Goal: Transaction & Acquisition: Purchase product/service

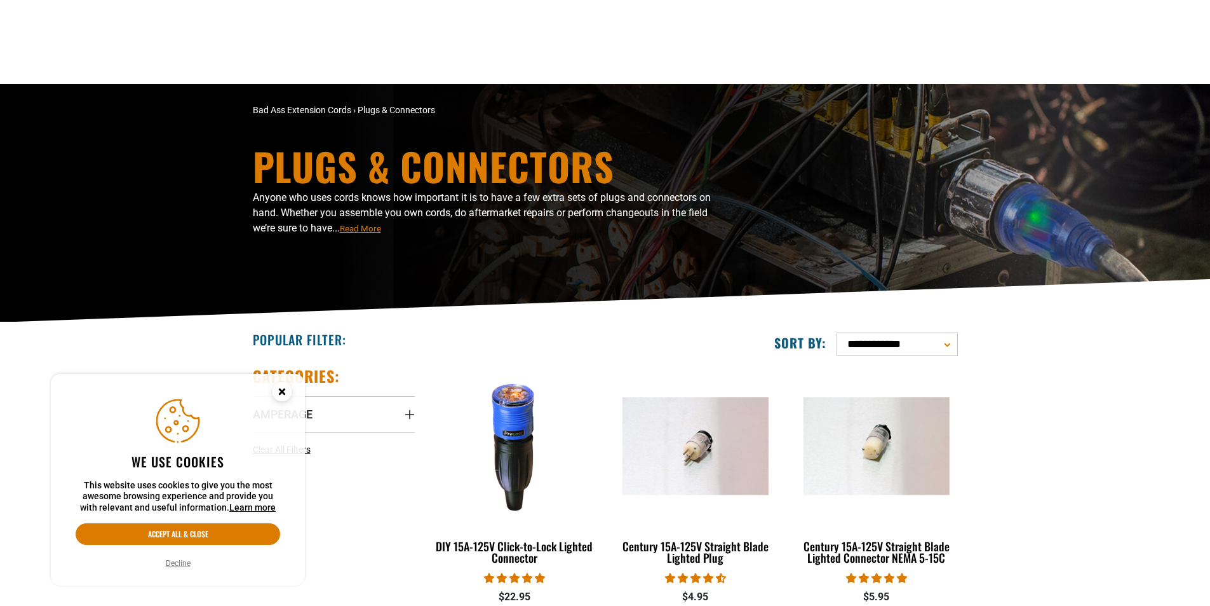
click at [284, 386] on circle "Cookie Consent" at bounding box center [282, 391] width 19 height 19
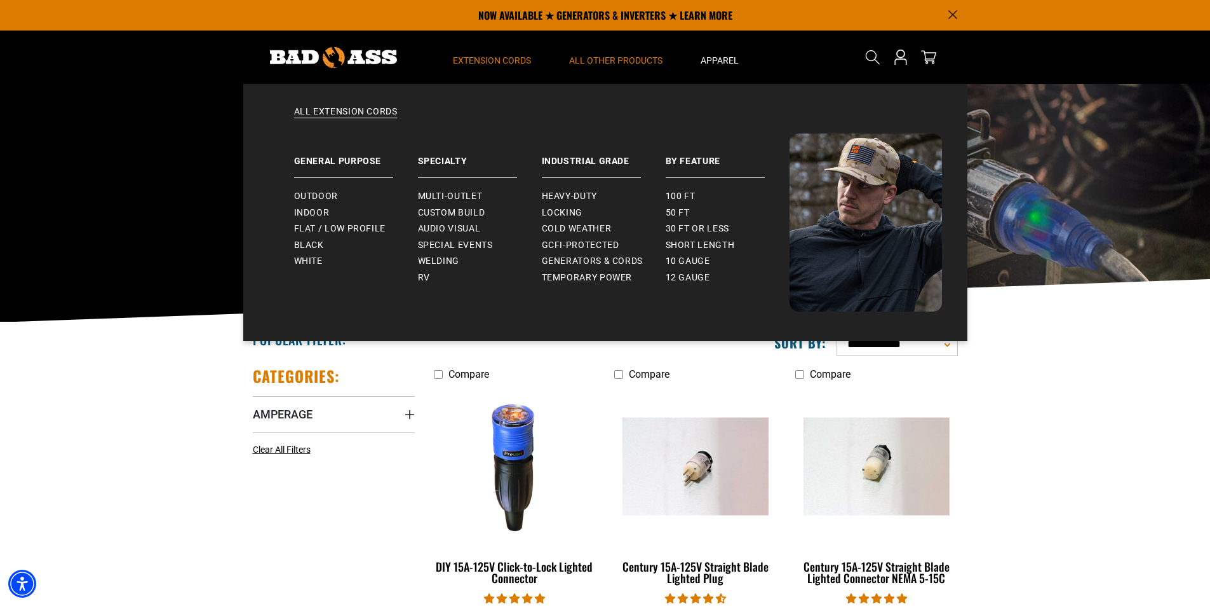
click at [501, 59] on span "Extension Cords" at bounding box center [492, 60] width 78 height 11
click at [563, 193] on span "Heavy-Duty" at bounding box center [569, 196] width 55 height 11
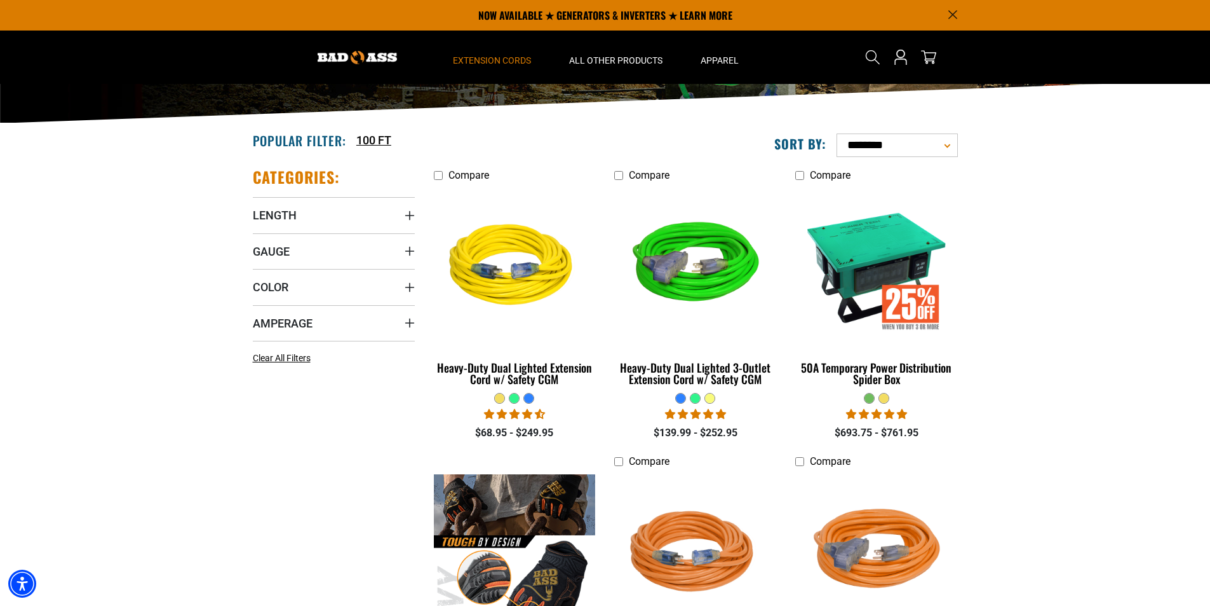
scroll to position [145, 0]
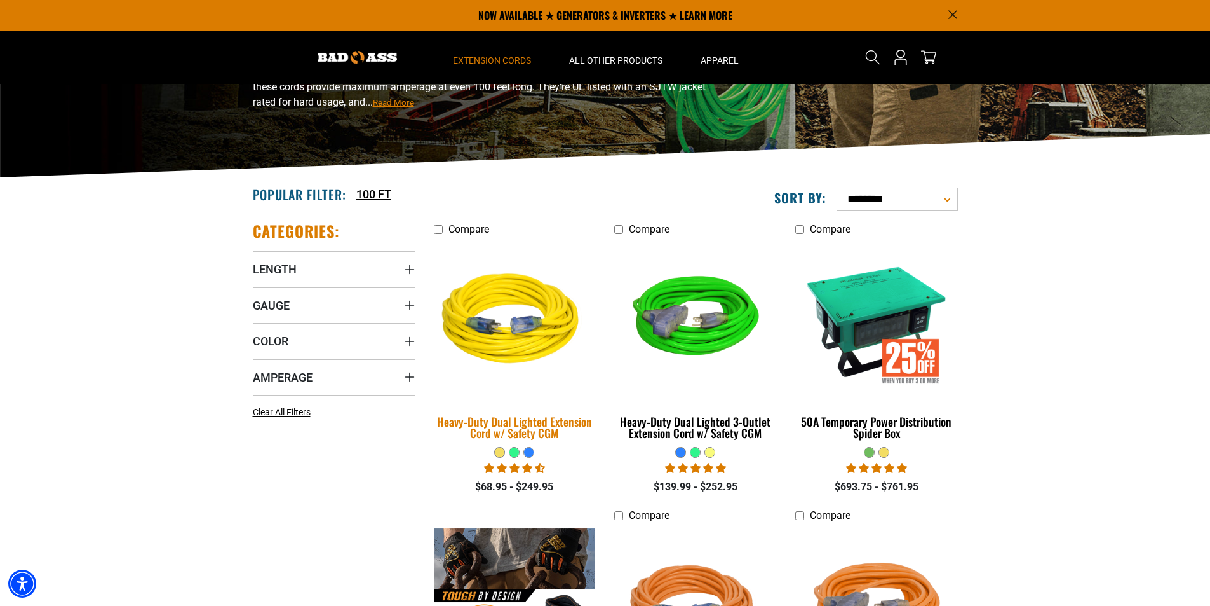
click at [538, 322] on img at bounding box center [515, 321] width 178 height 163
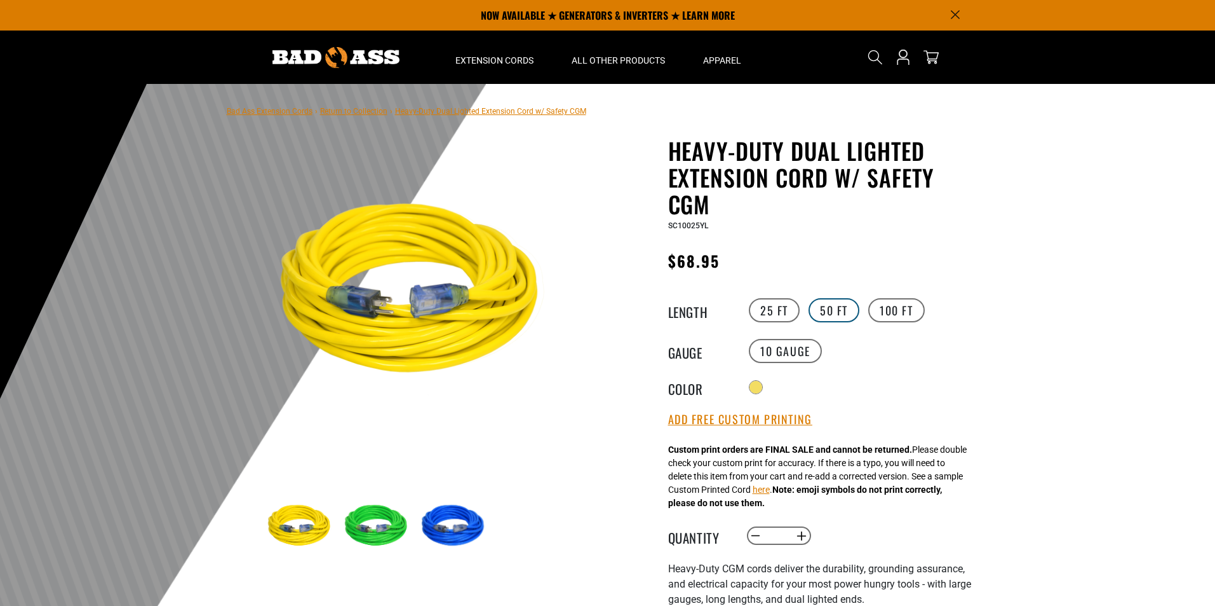
click at [841, 308] on label "50 FT" at bounding box center [834, 310] width 51 height 24
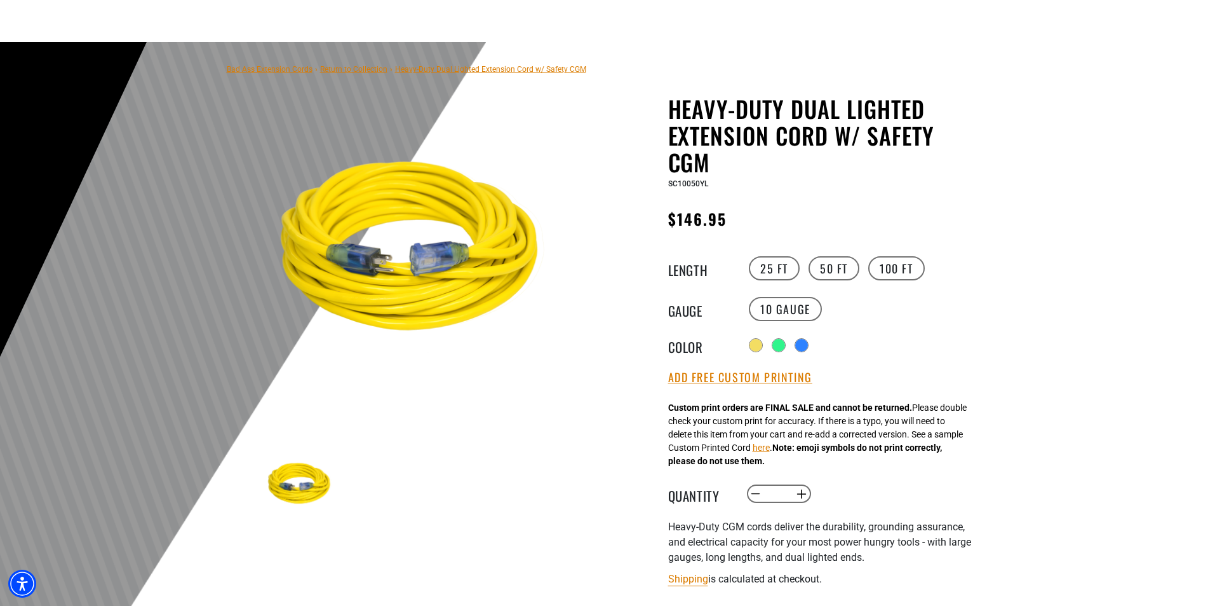
scroll to position [127, 0]
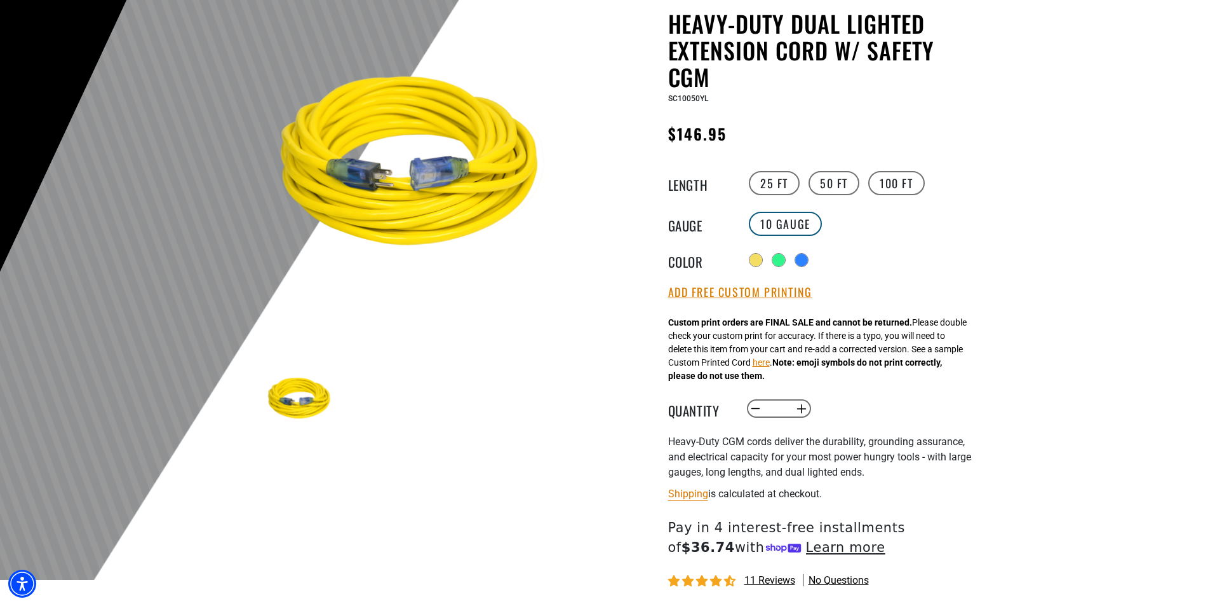
click at [768, 216] on label "10 Gauge" at bounding box center [785, 224] width 73 height 24
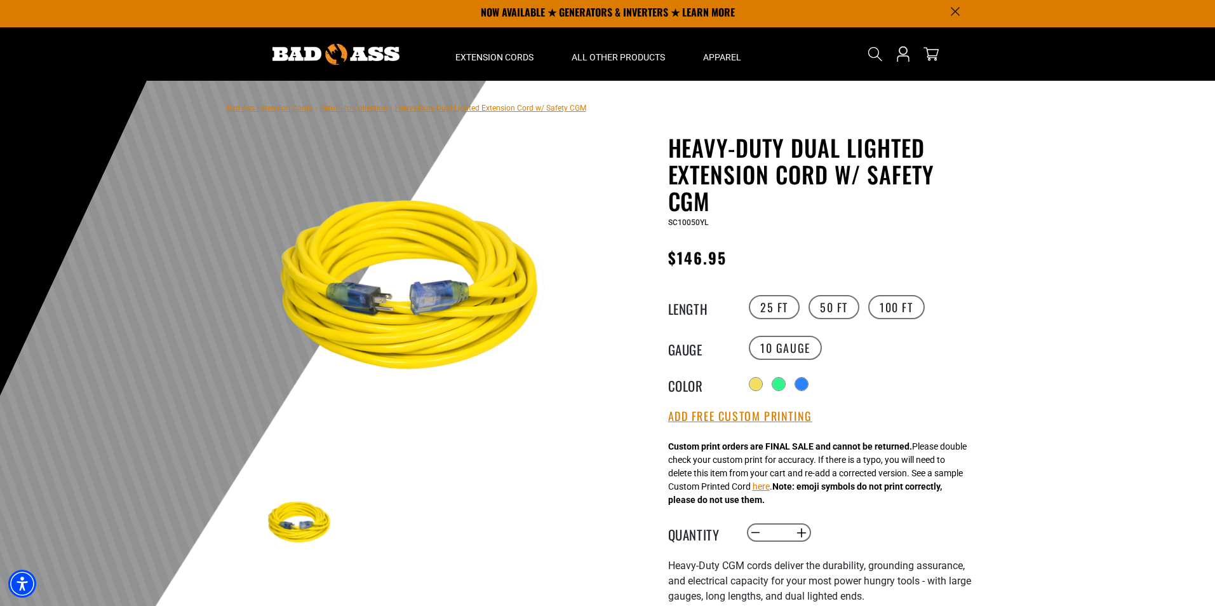
scroll to position [0, 0]
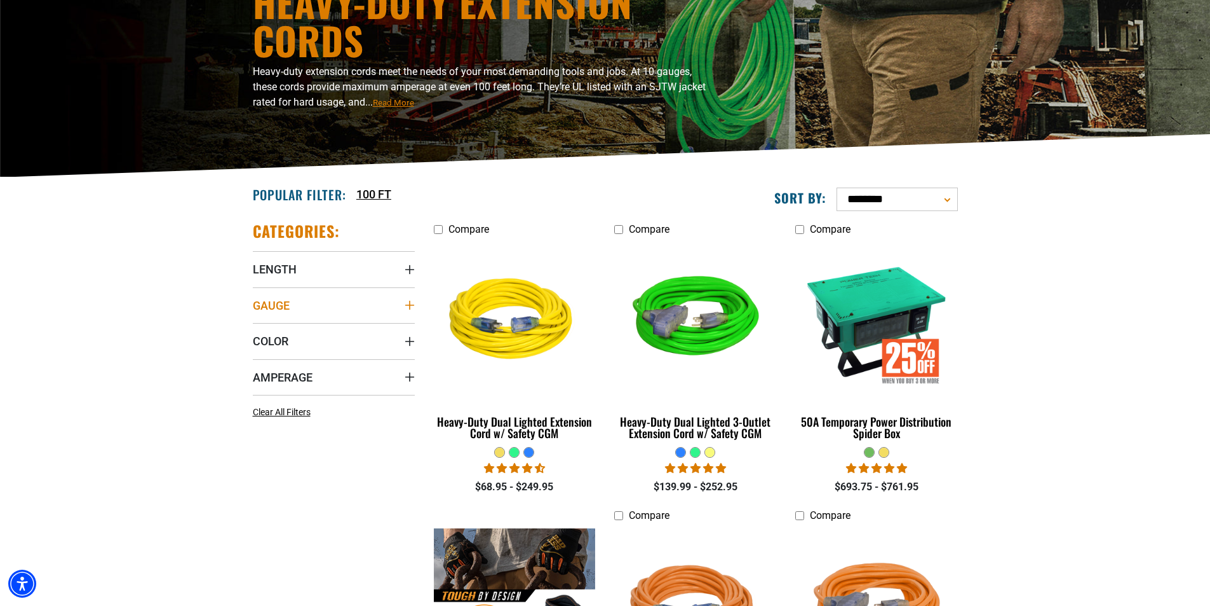
click at [413, 306] on icon "Gauge" at bounding box center [409, 305] width 9 height 9
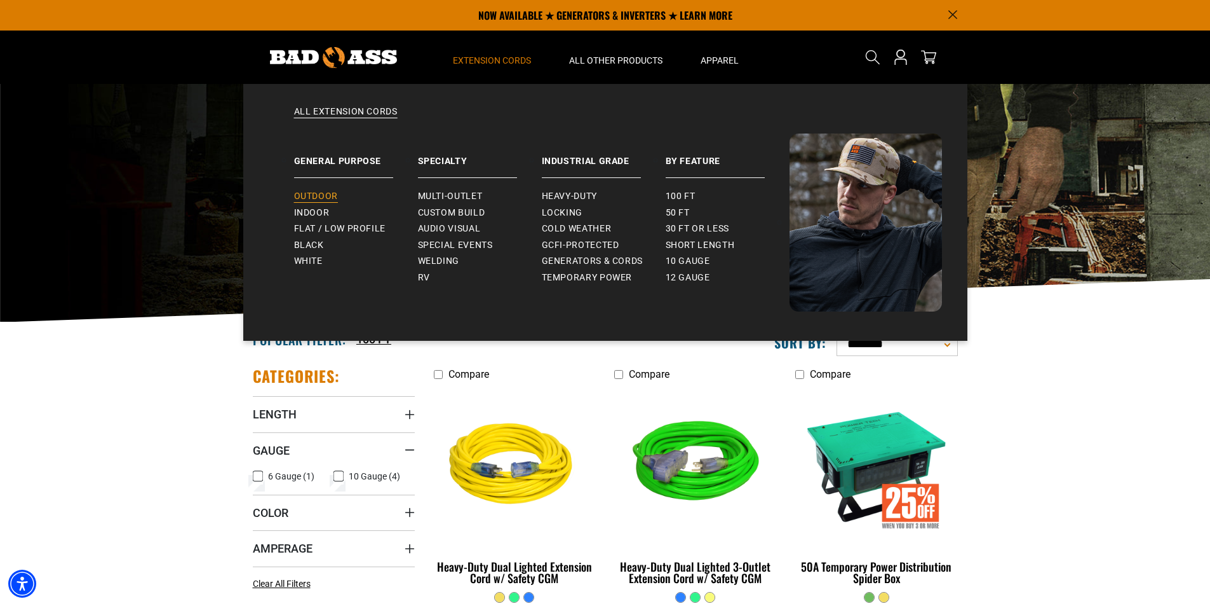
click at [320, 191] on span "Outdoor" at bounding box center [316, 196] width 44 height 11
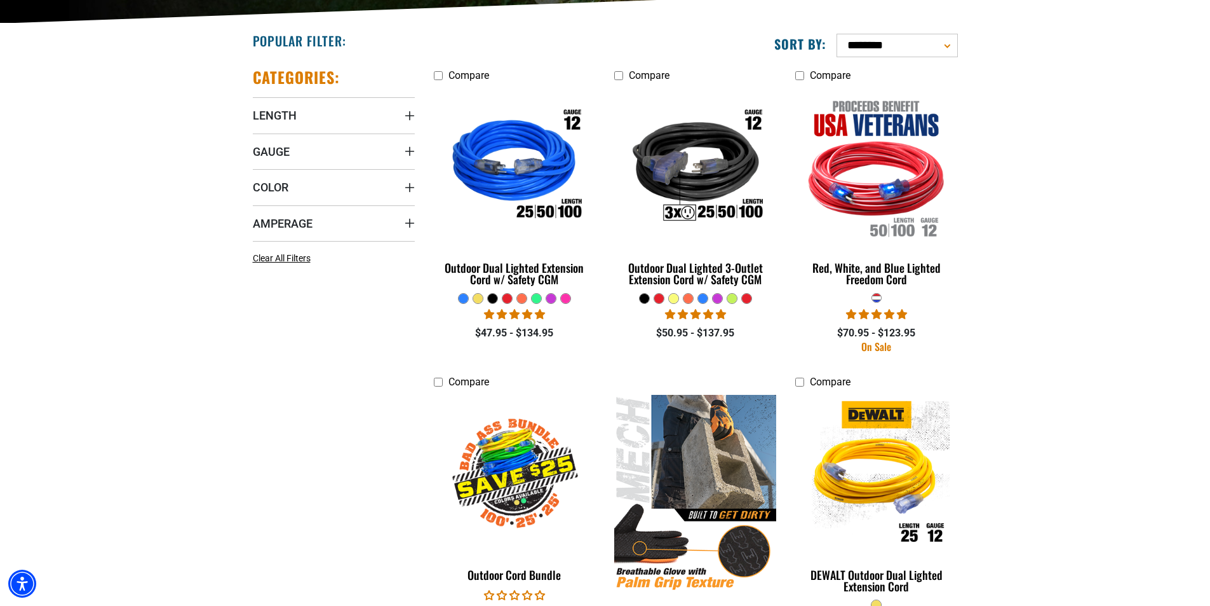
scroll to position [318, 0]
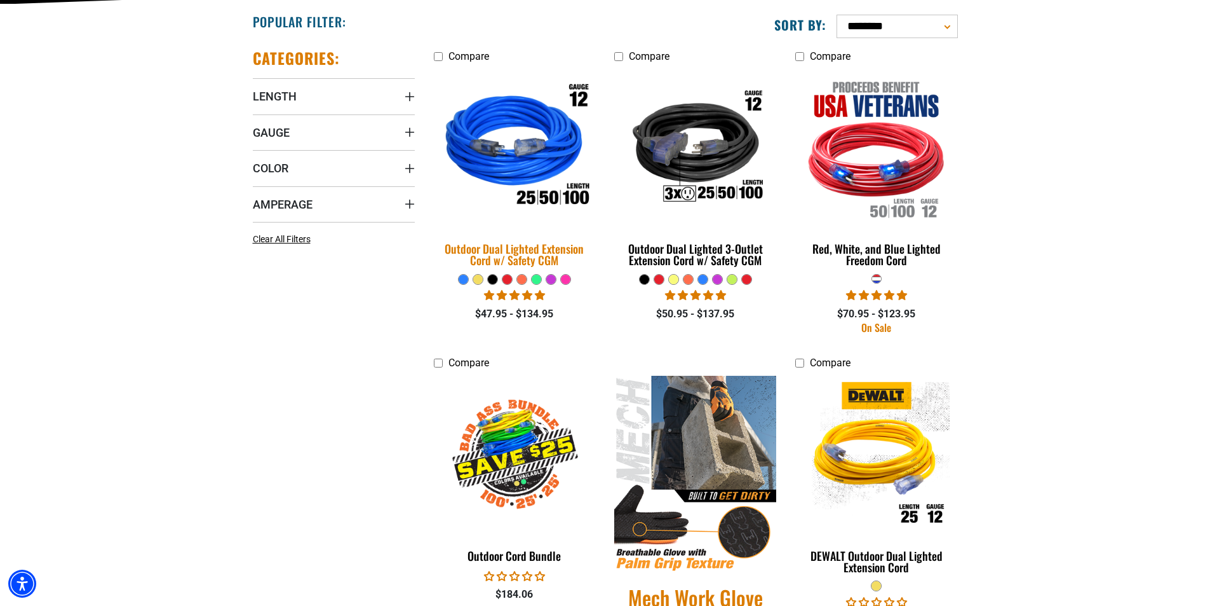
click at [505, 142] on img at bounding box center [515, 148] width 178 height 163
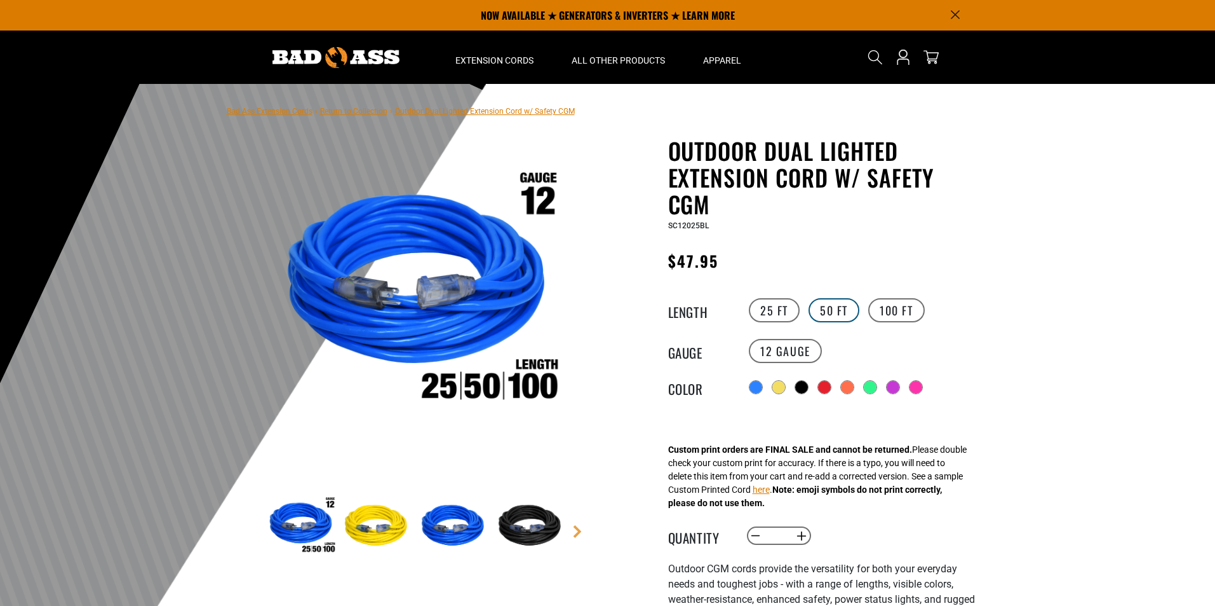
click at [839, 303] on label "50 FT" at bounding box center [834, 310] width 51 height 24
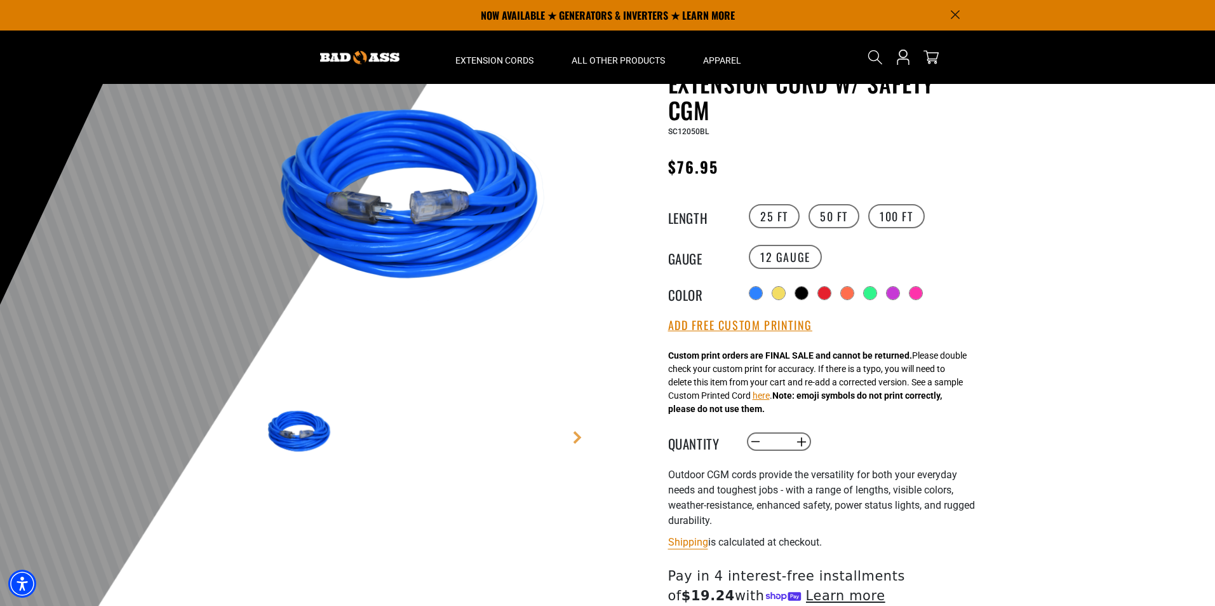
scroll to position [64, 0]
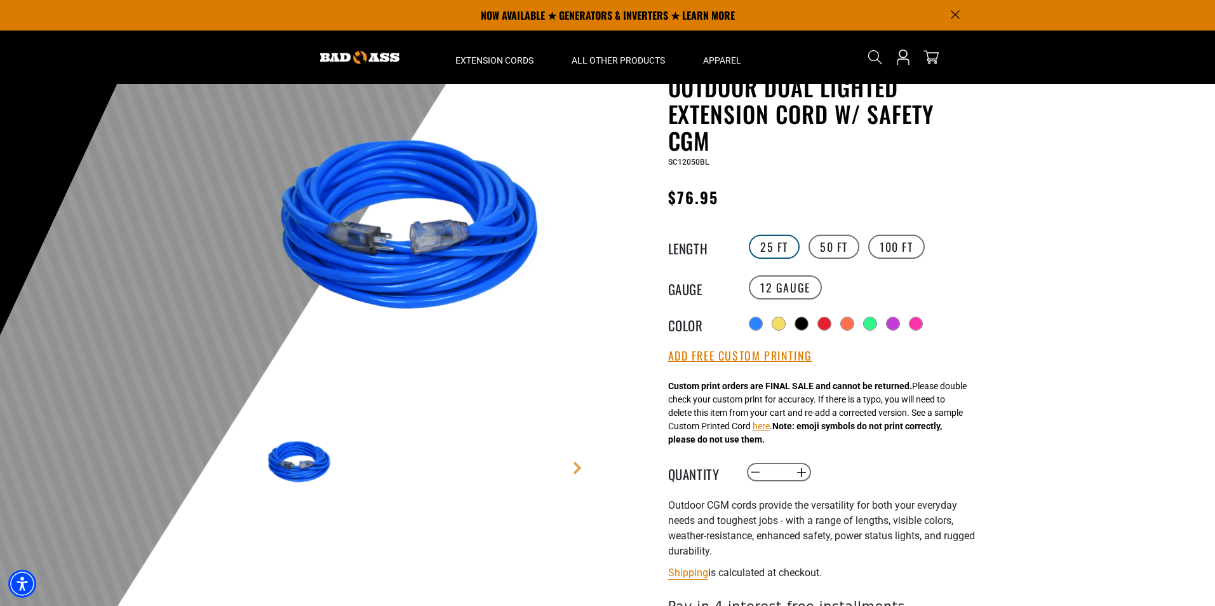
click at [771, 245] on label "25 FT" at bounding box center [774, 246] width 51 height 24
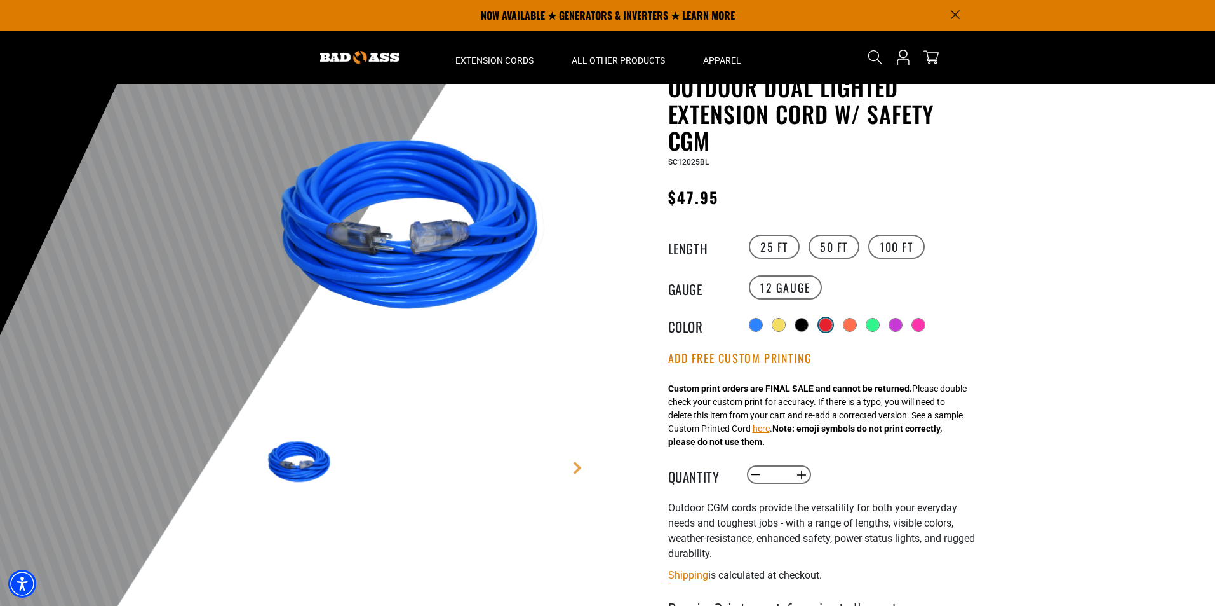
click at [830, 325] on div at bounding box center [826, 324] width 13 height 13
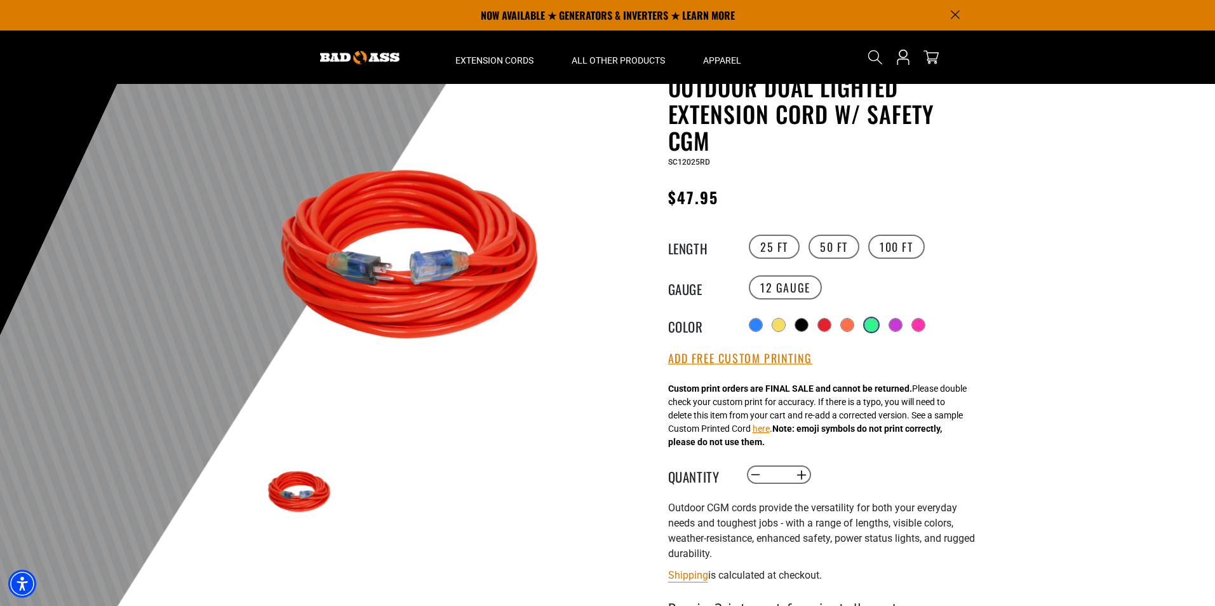
click at [878, 322] on div at bounding box center [871, 324] width 13 height 13
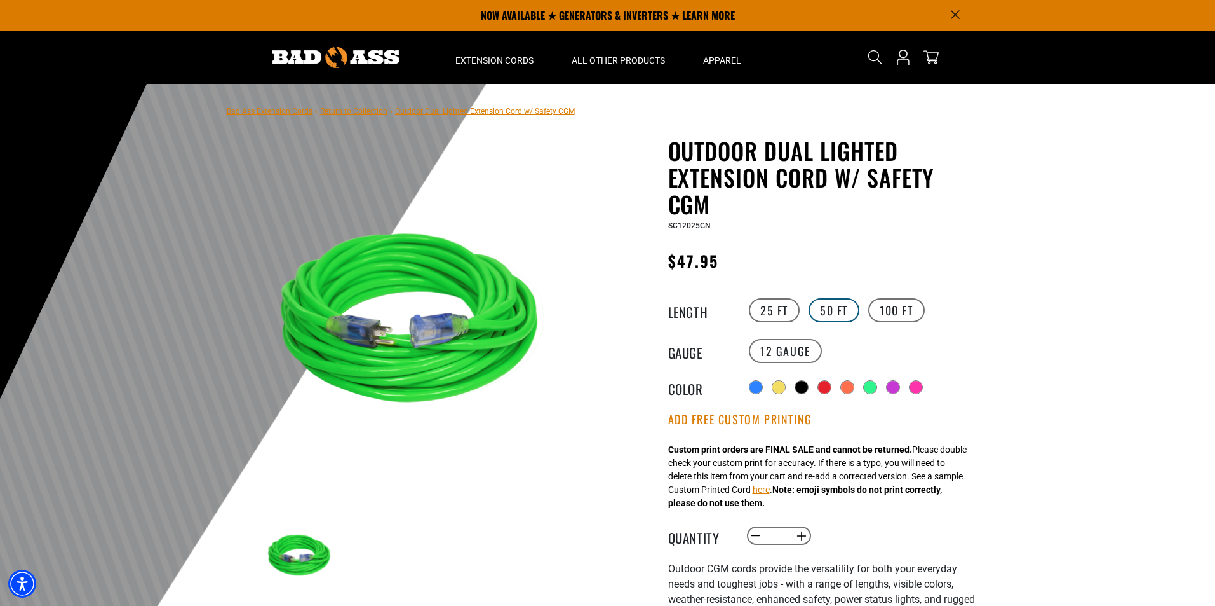
click at [831, 309] on label "50 FT" at bounding box center [834, 310] width 51 height 24
click at [892, 312] on label "100 FT" at bounding box center [897, 310] width 57 height 24
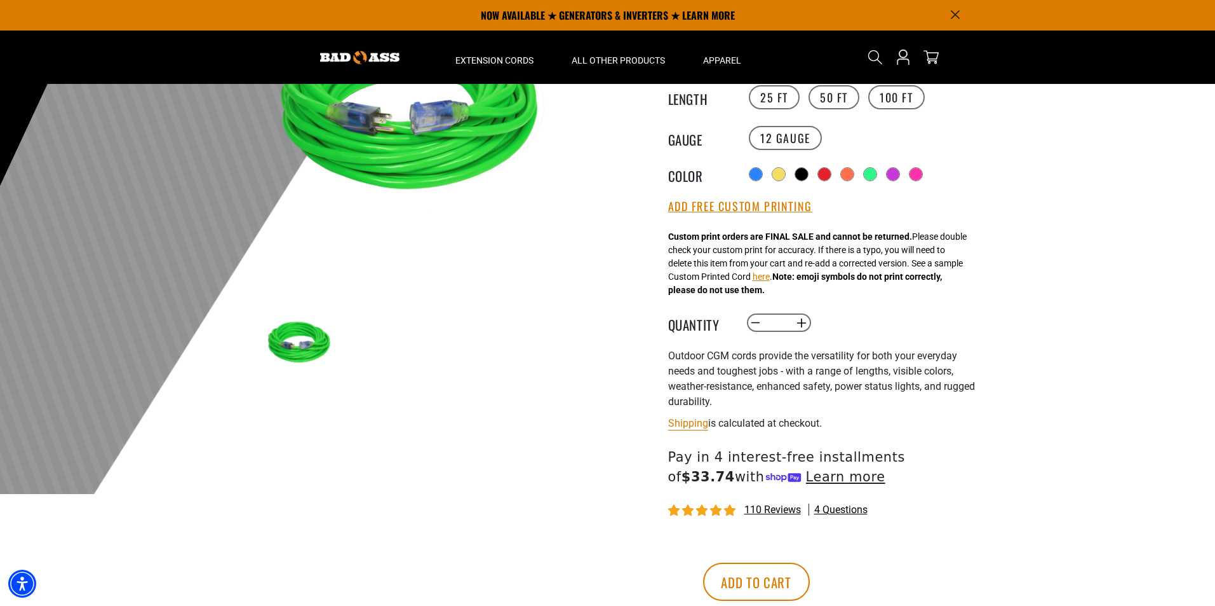
scroll to position [191, 0]
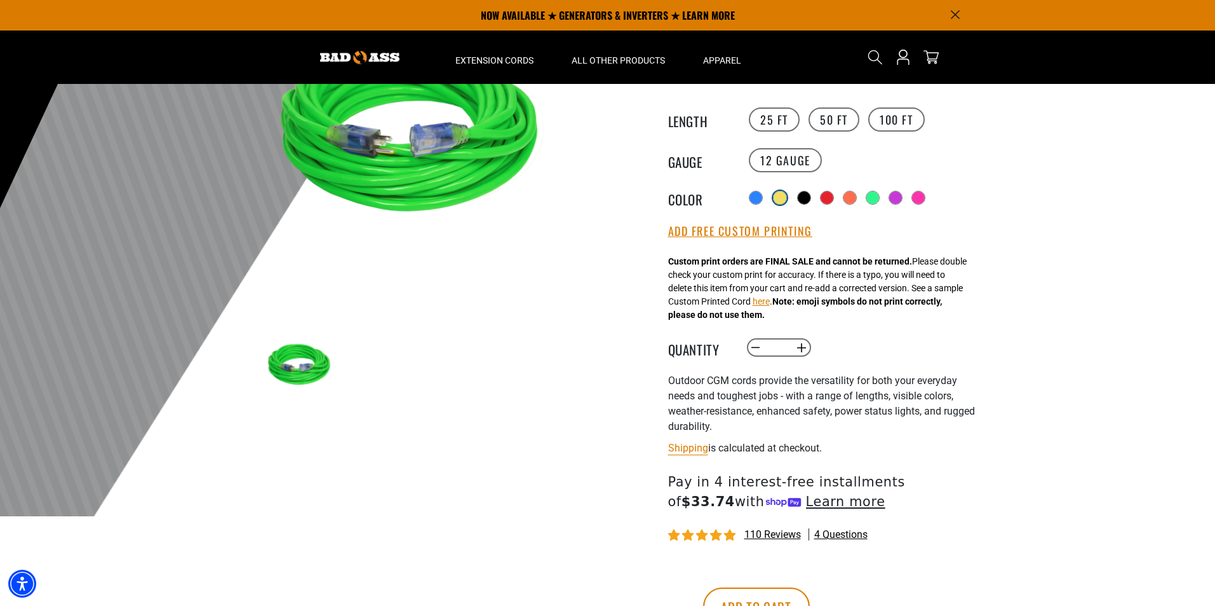
click at [780, 196] on div at bounding box center [780, 197] width 13 height 13
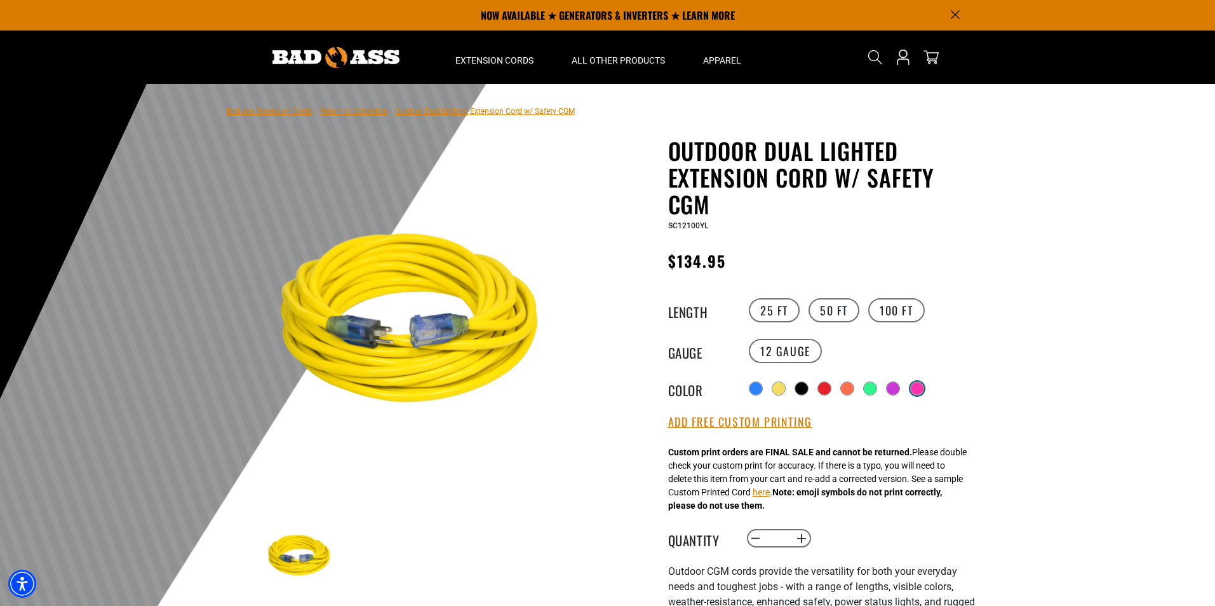
click at [921, 388] on div at bounding box center [917, 388] width 13 height 13
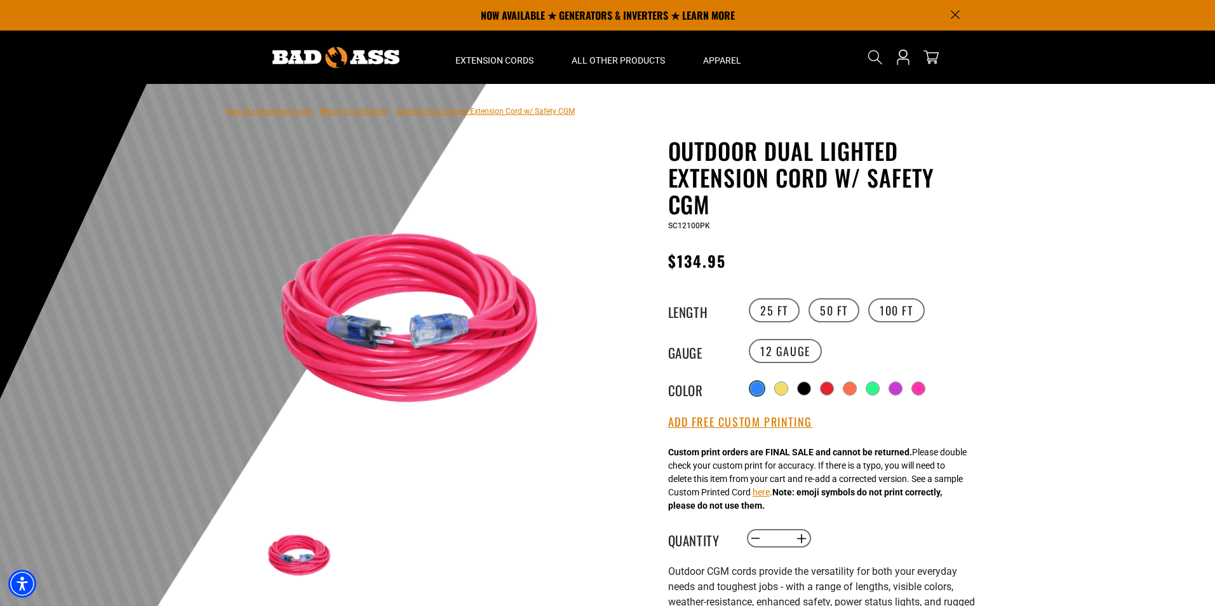
click at [755, 386] on div at bounding box center [757, 388] width 13 height 13
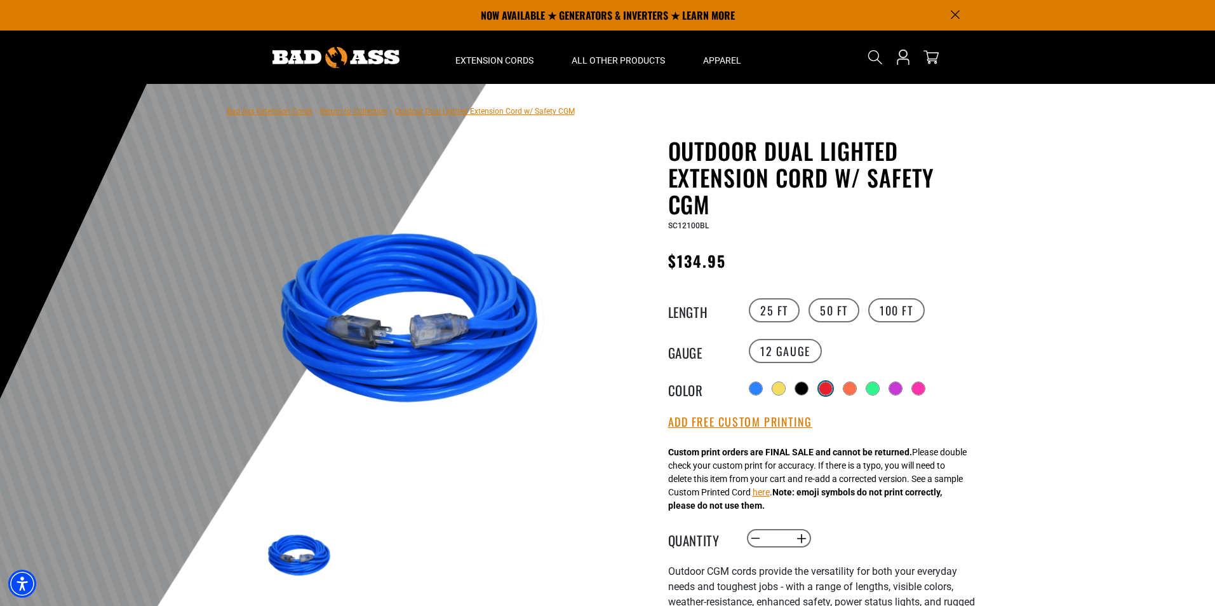
click at [832, 384] on div at bounding box center [826, 388] width 13 height 13
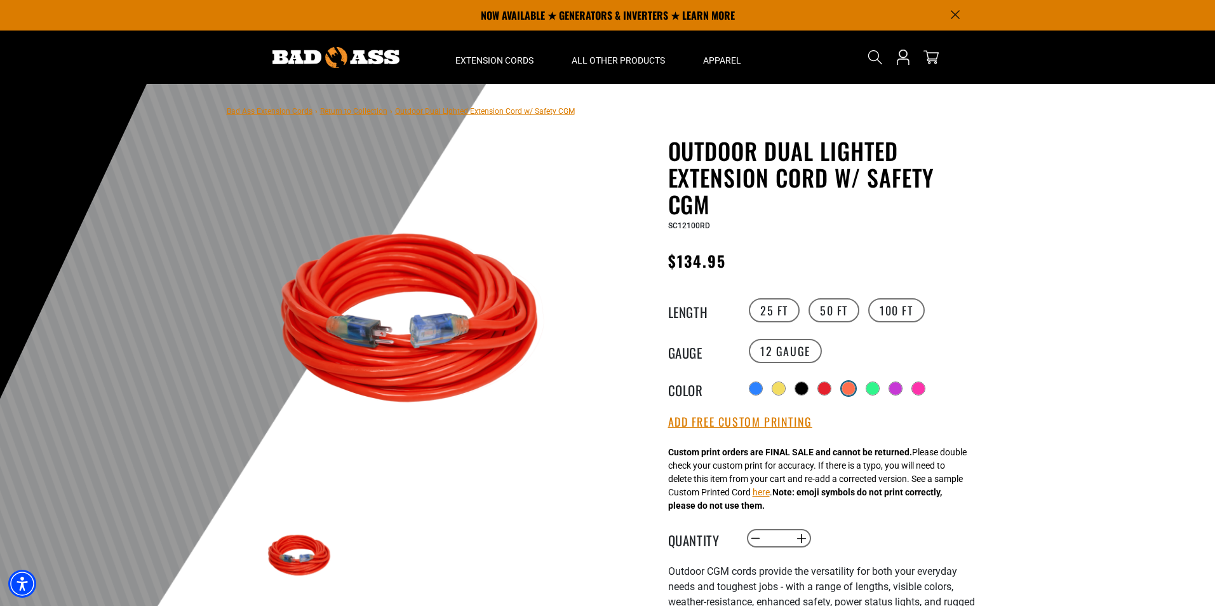
click at [849, 384] on div at bounding box center [849, 388] width 13 height 13
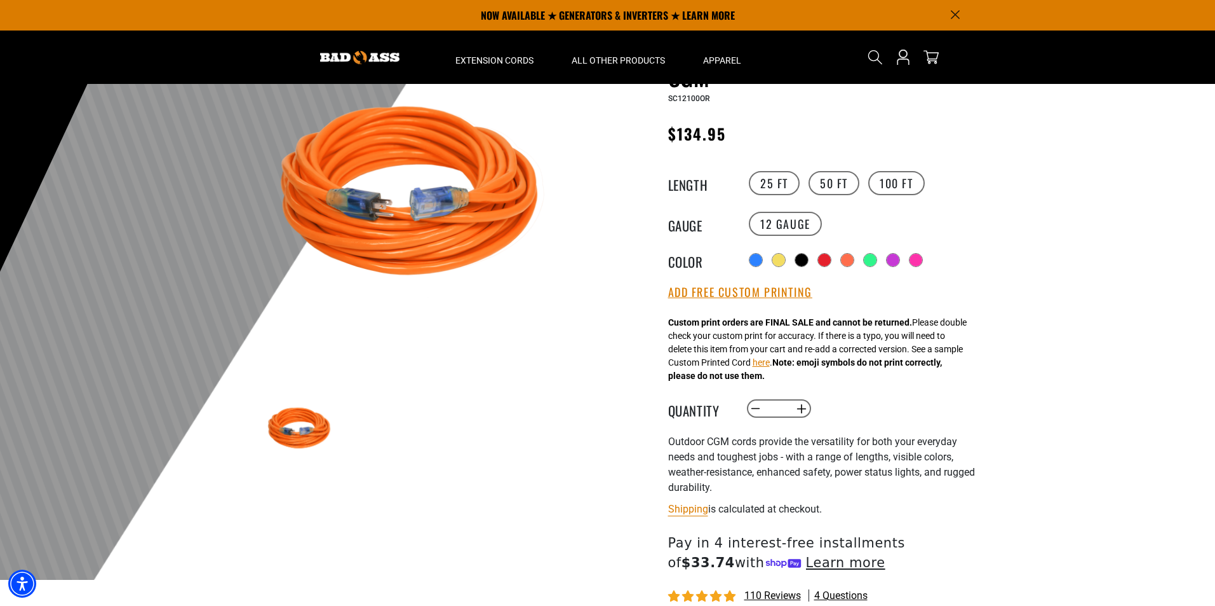
scroll to position [64, 0]
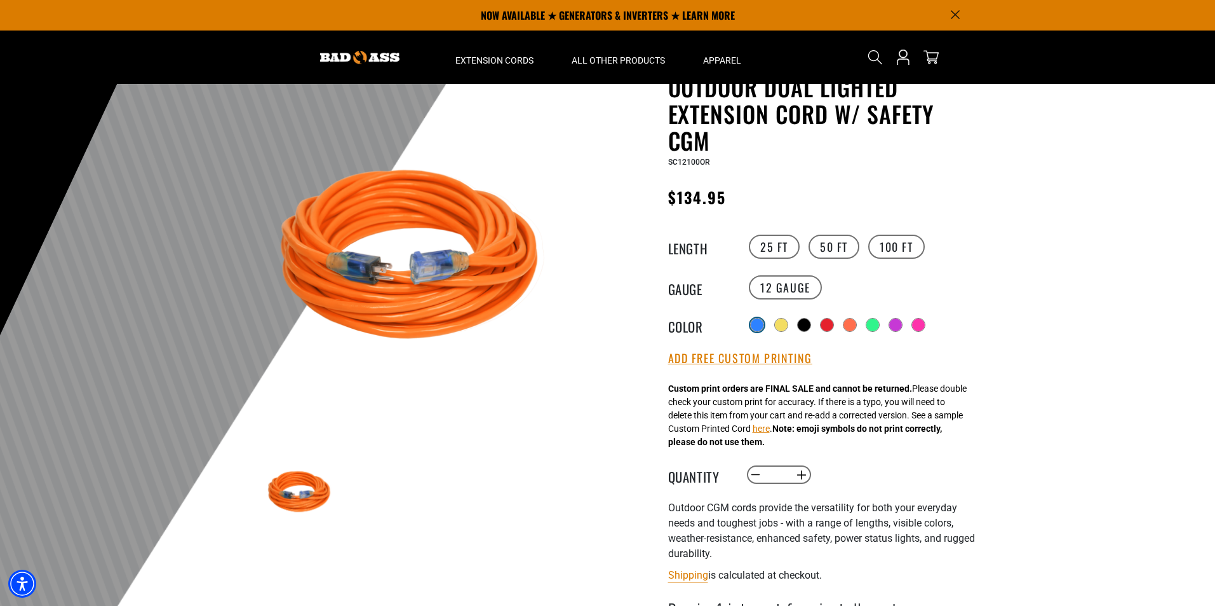
click at [752, 325] on div at bounding box center [757, 324] width 13 height 13
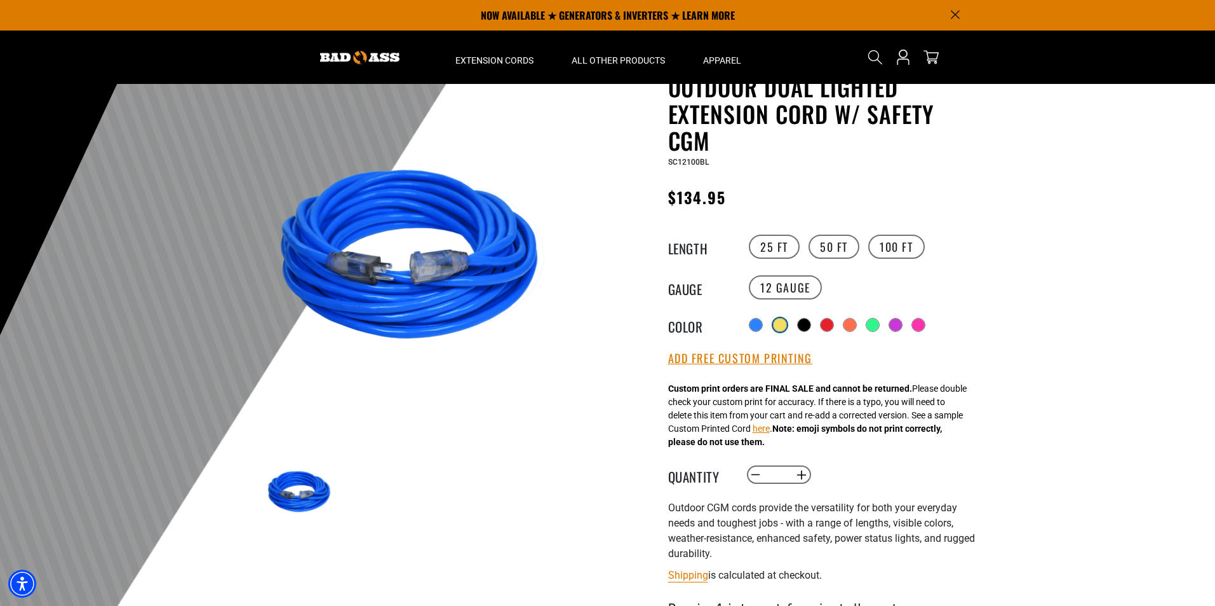
click at [778, 324] on div at bounding box center [780, 324] width 13 height 13
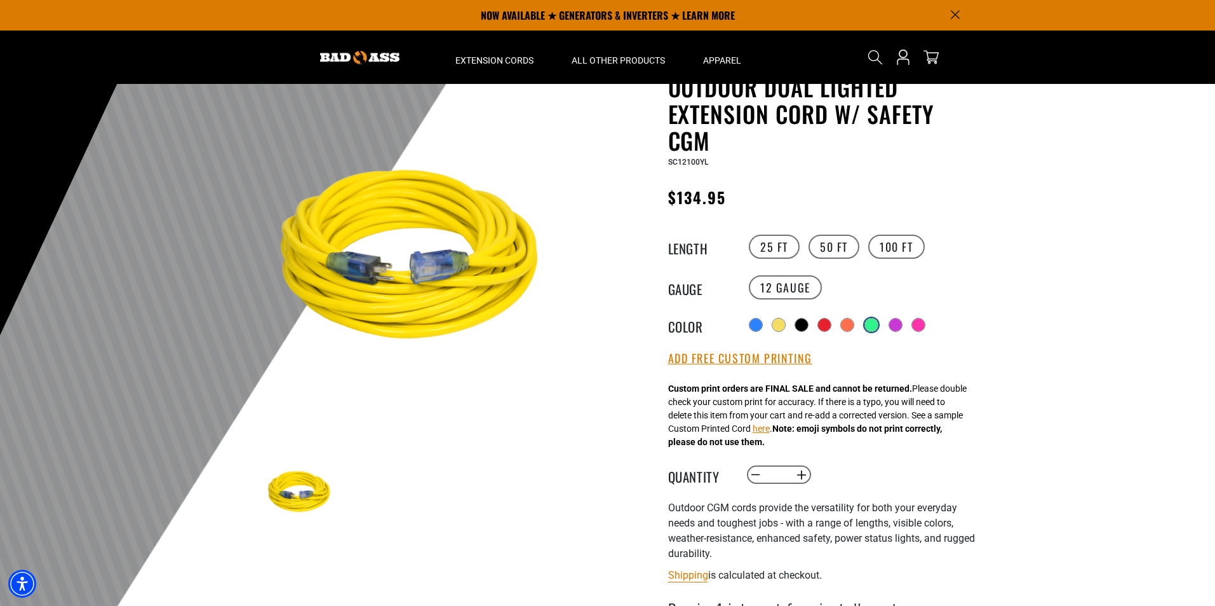
click at [874, 319] on div at bounding box center [871, 324] width 13 height 13
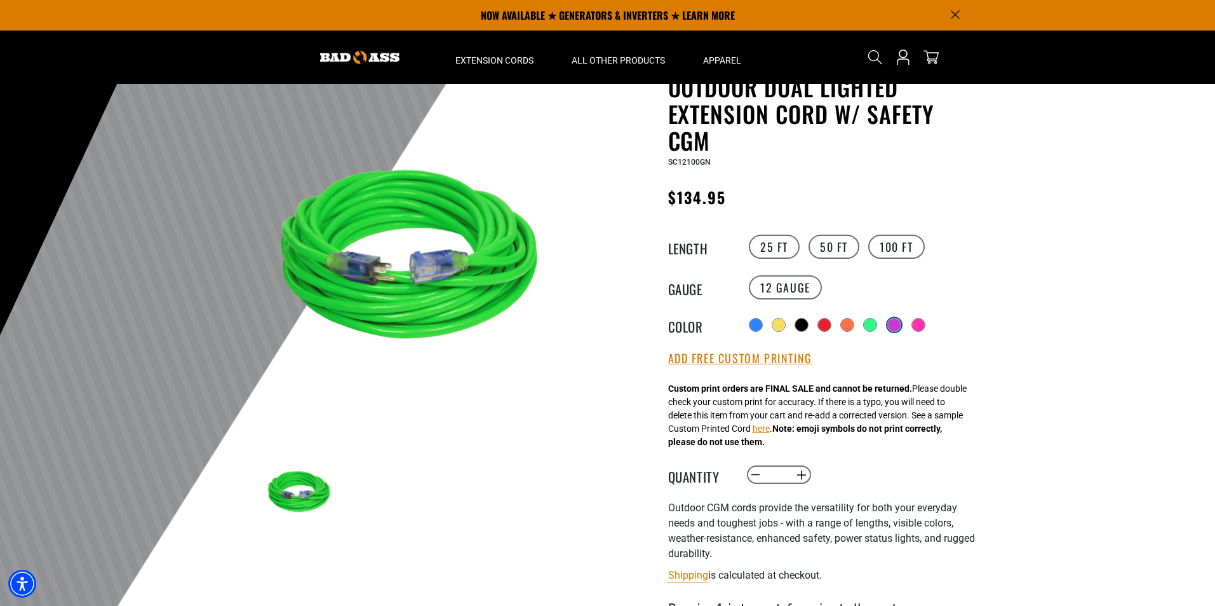
click at [900, 322] on div at bounding box center [894, 324] width 13 height 13
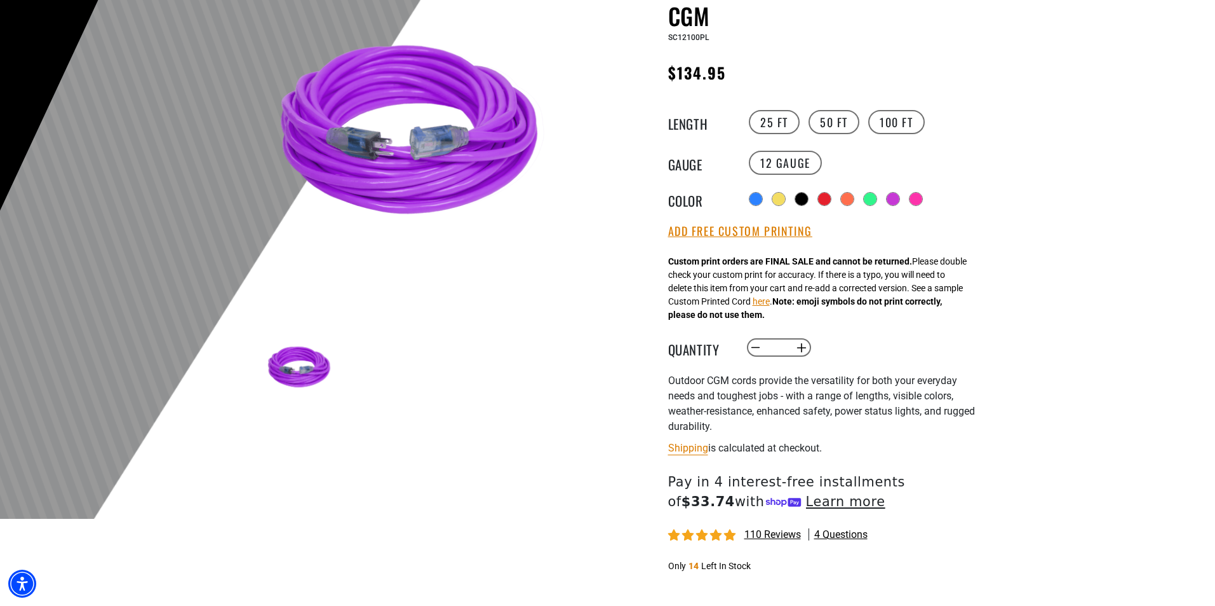
scroll to position [191, 0]
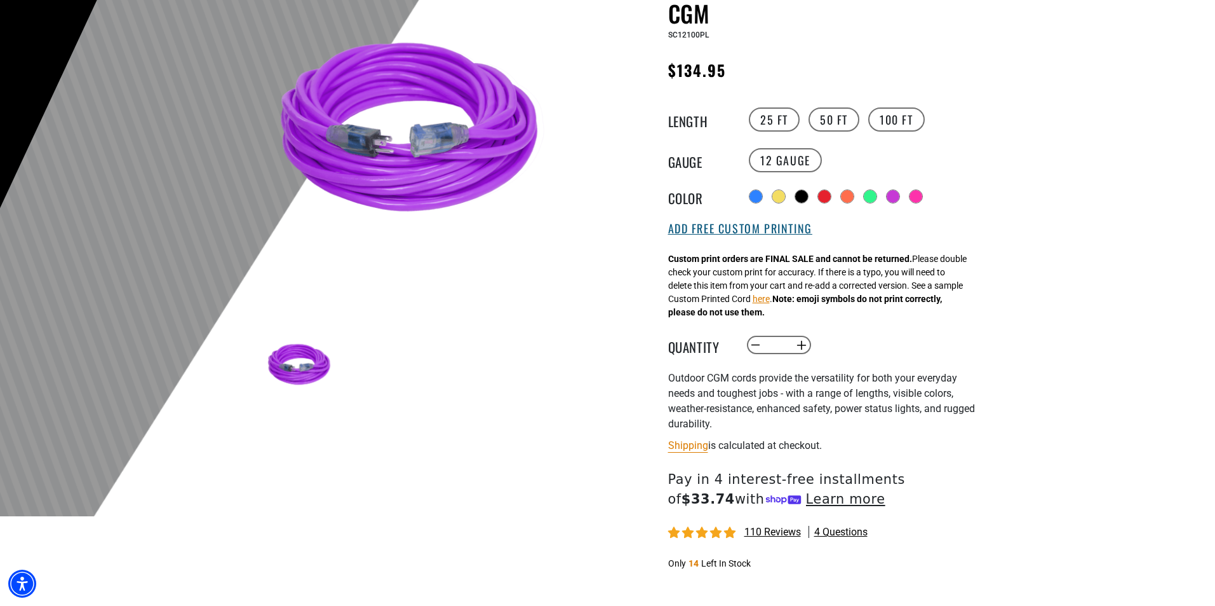
click at [738, 226] on button "Add Free Custom Printing" at bounding box center [740, 229] width 144 height 14
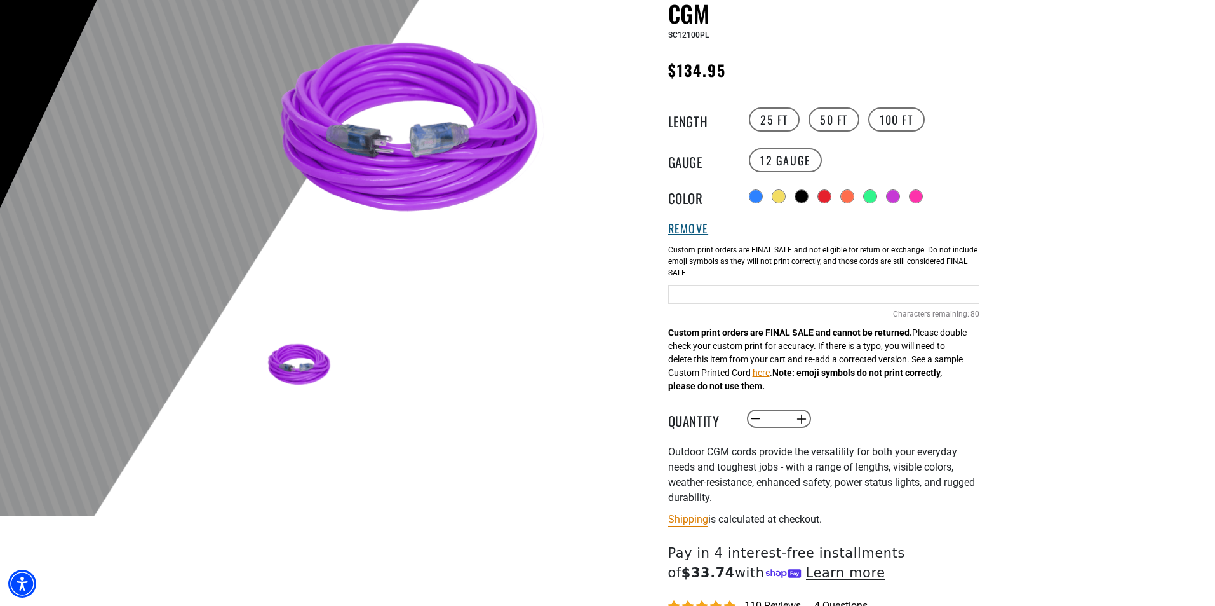
click at [677, 231] on button "Remove" at bounding box center [688, 229] width 41 height 14
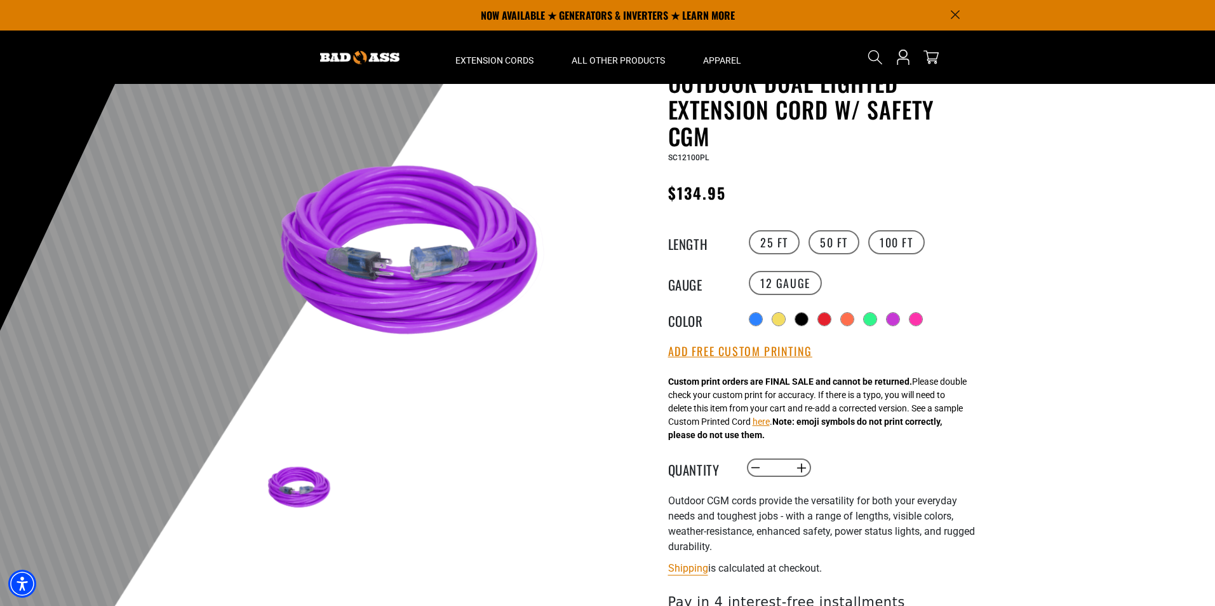
scroll to position [64, 0]
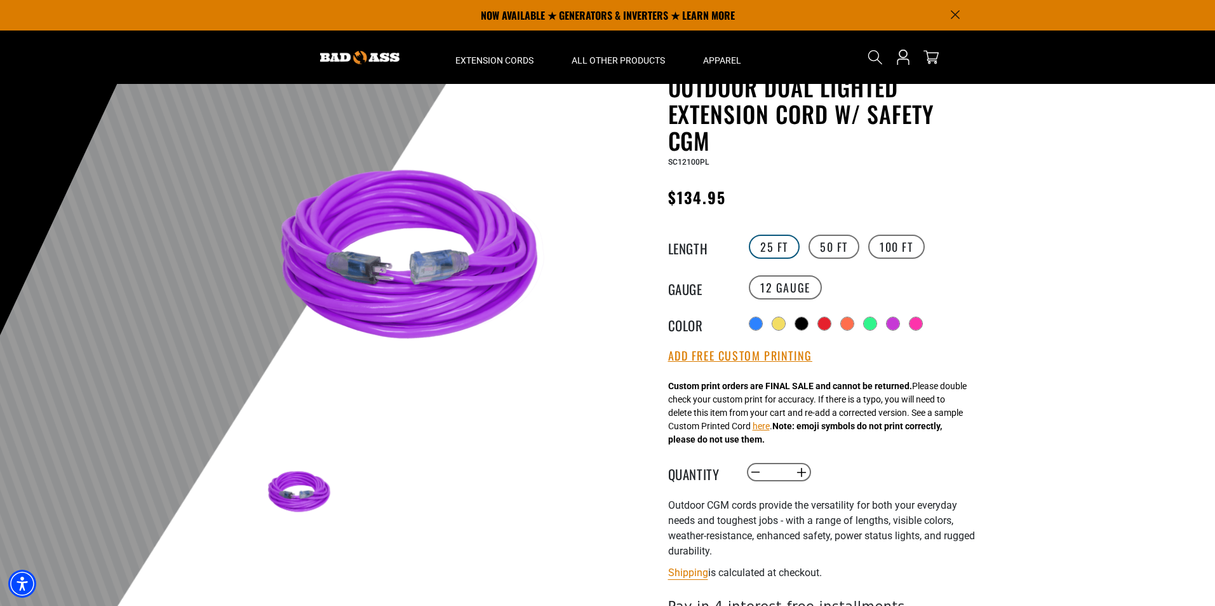
click at [773, 246] on label "25 FT" at bounding box center [774, 246] width 51 height 24
click at [825, 243] on label "50 FT" at bounding box center [834, 246] width 51 height 24
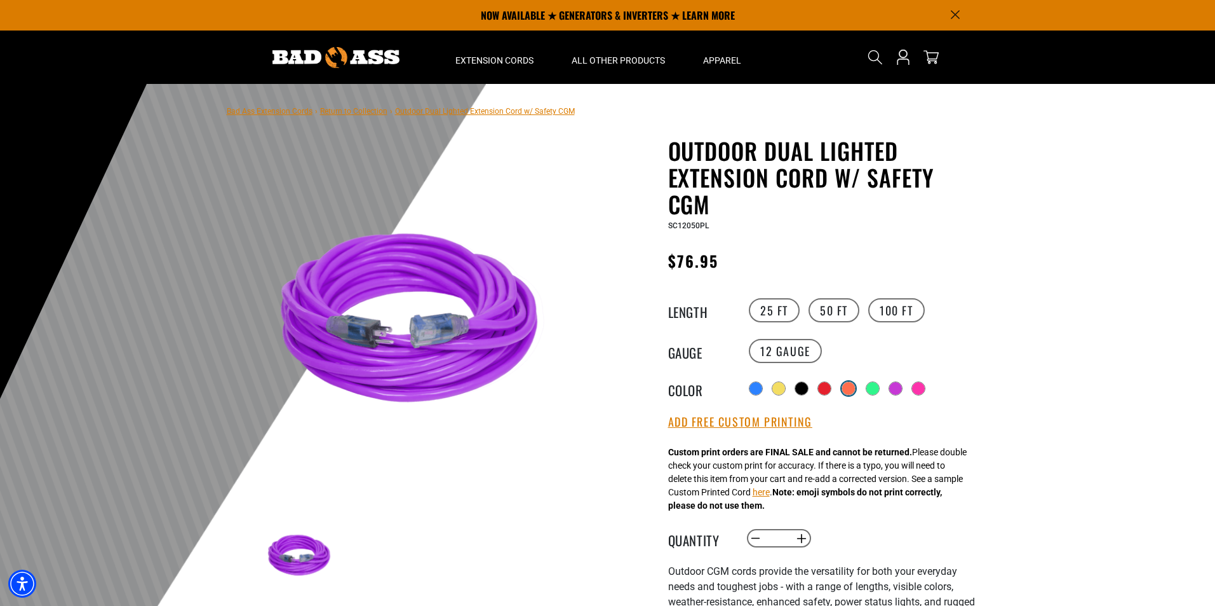
click at [851, 385] on div at bounding box center [849, 388] width 13 height 13
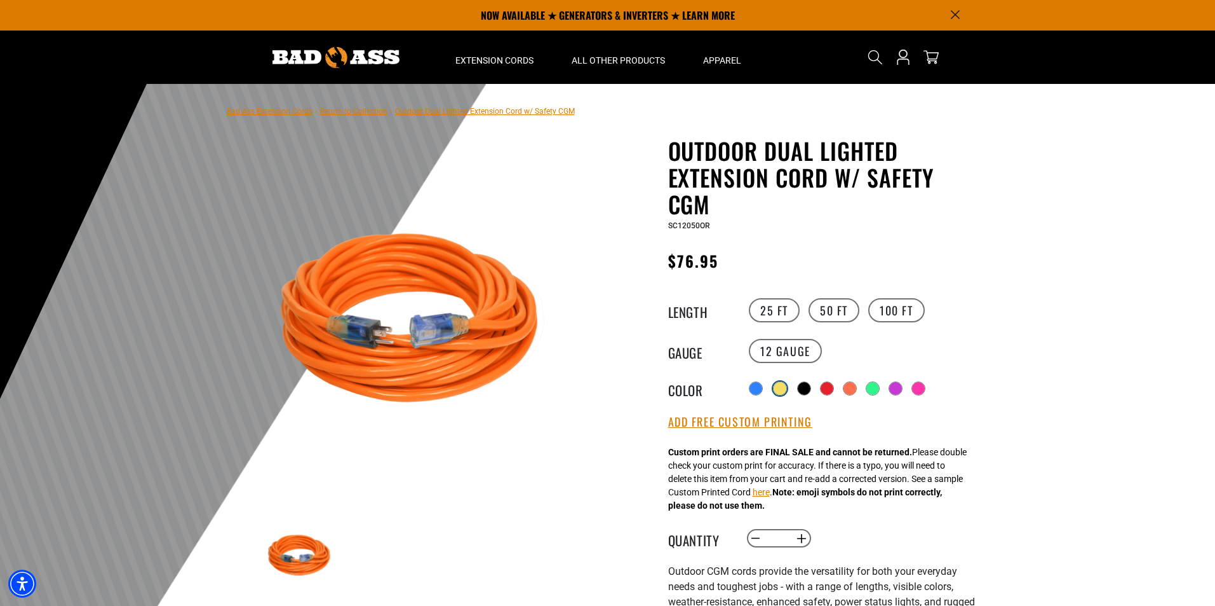
click at [782, 388] on div at bounding box center [780, 388] width 13 height 13
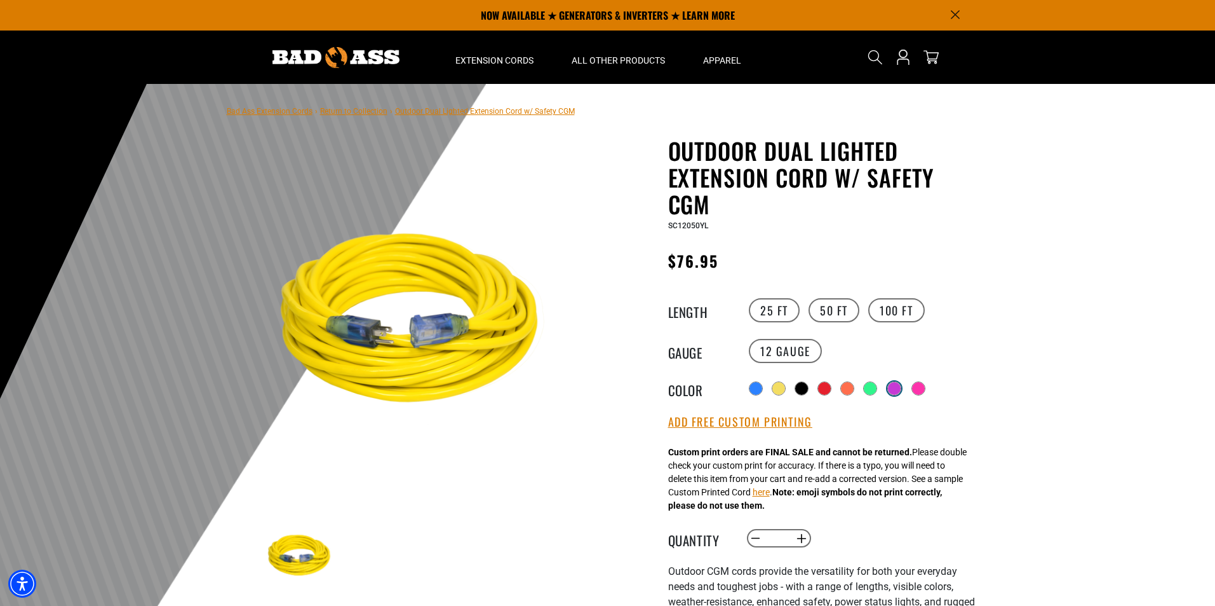
click at [901, 387] on div at bounding box center [894, 388] width 13 height 13
